Goal: Use online tool/utility: Utilize a website feature to perform a specific function

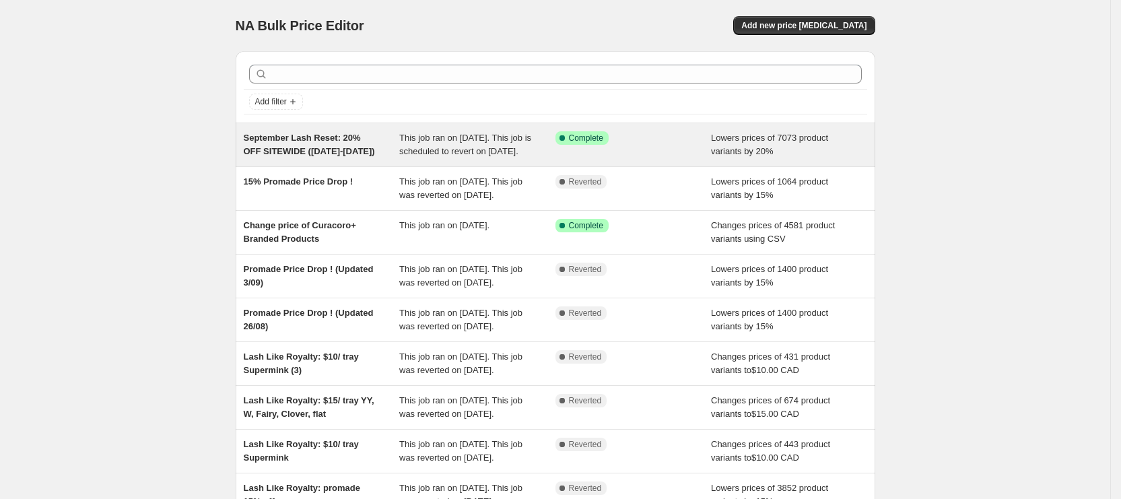
click at [385, 157] on div "September Lash Reset: 20% OFF SITEWIDE ([DATE]-[DATE])" at bounding box center [322, 144] width 156 height 27
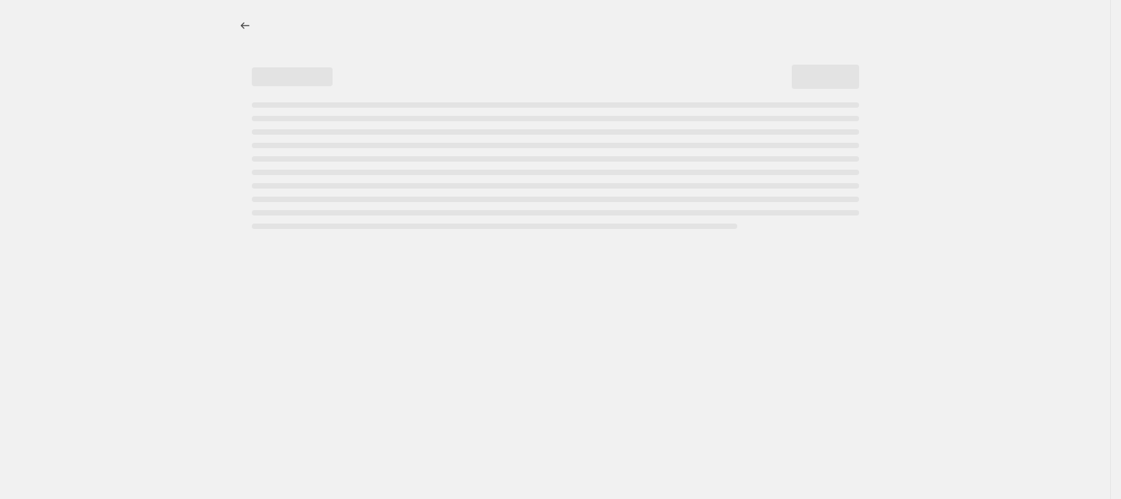
select select "percentage"
select select "product_status"
select select "not_equal"
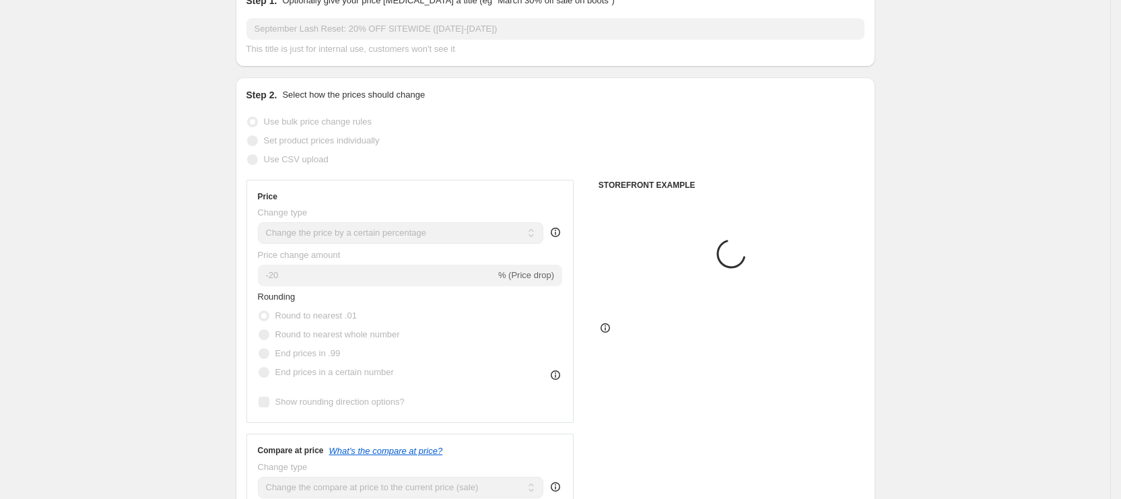
select select "vendor"
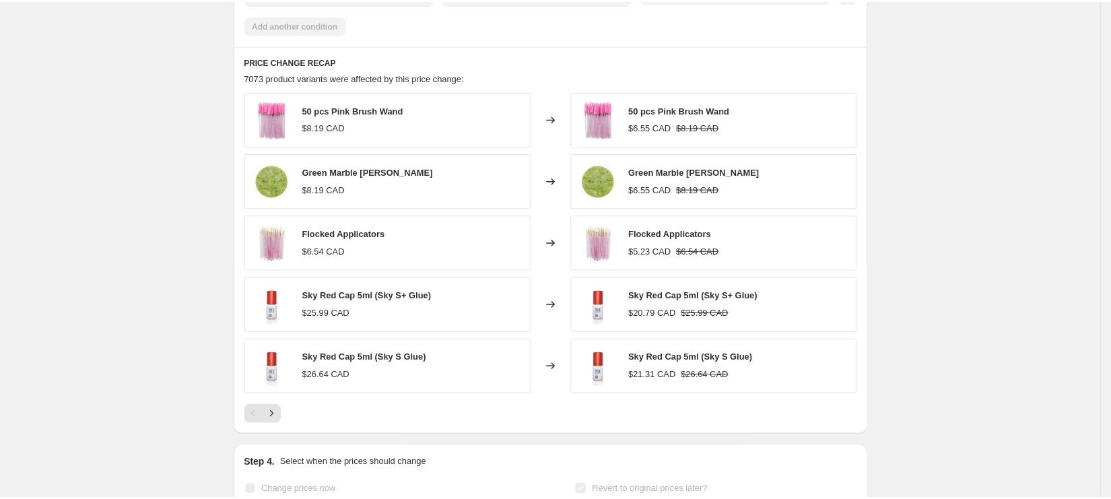
scroll to position [1010, 0]
